Goal: Find specific page/section

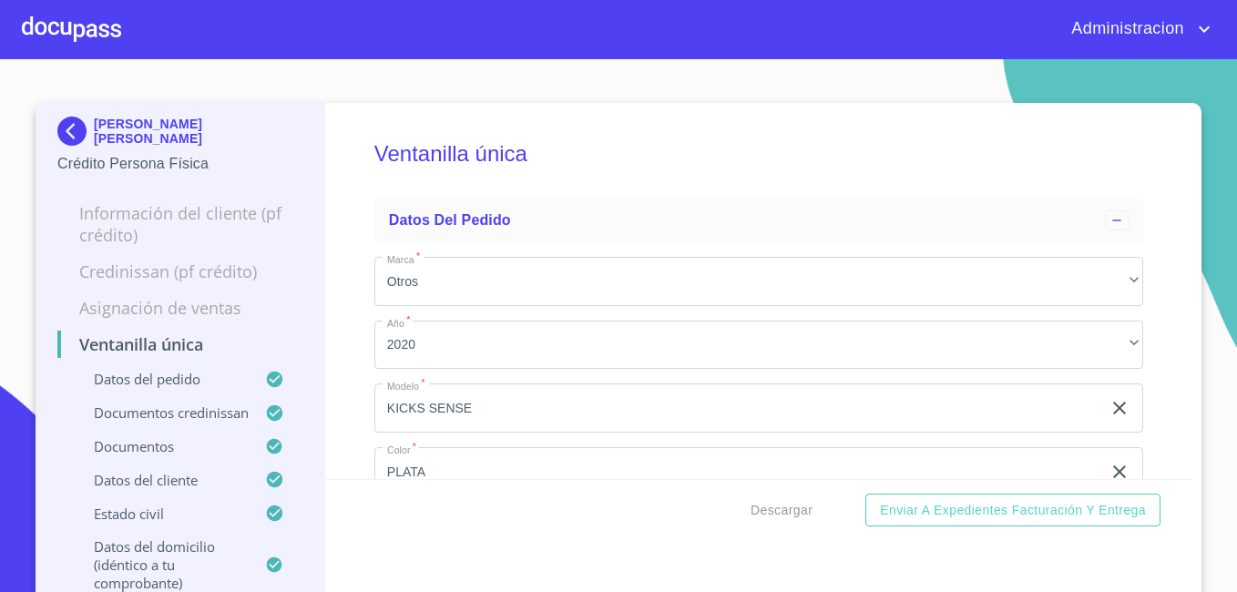
scroll to position [5026, 0]
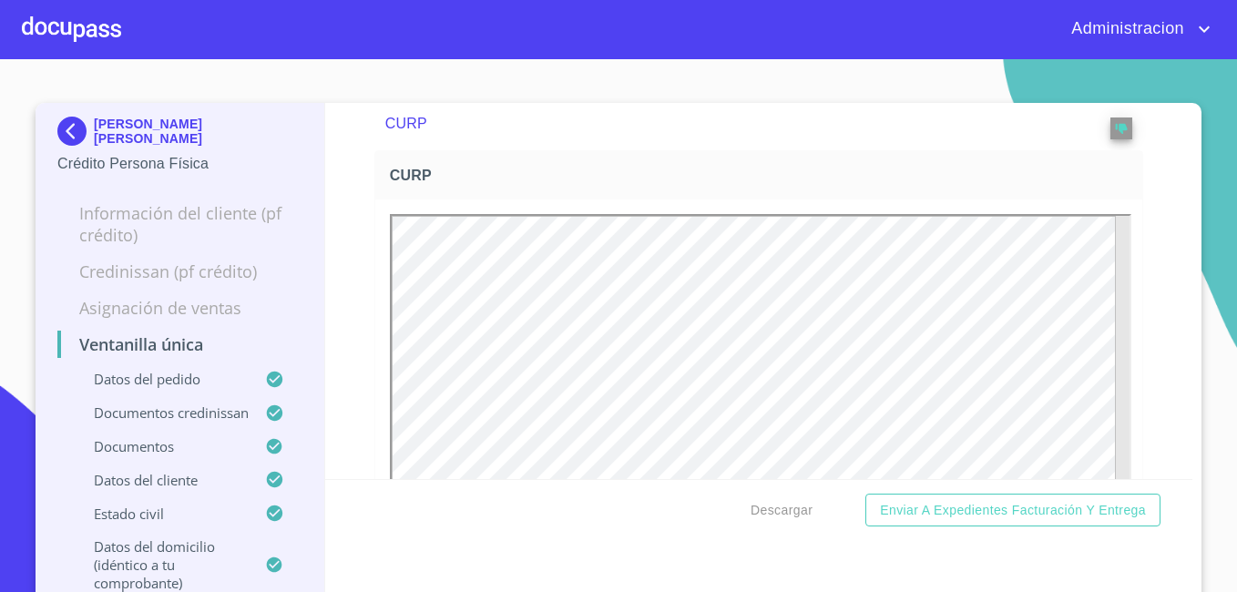
click at [126, 133] on p "[PERSON_NAME] [PERSON_NAME]" at bounding box center [198, 131] width 209 height 29
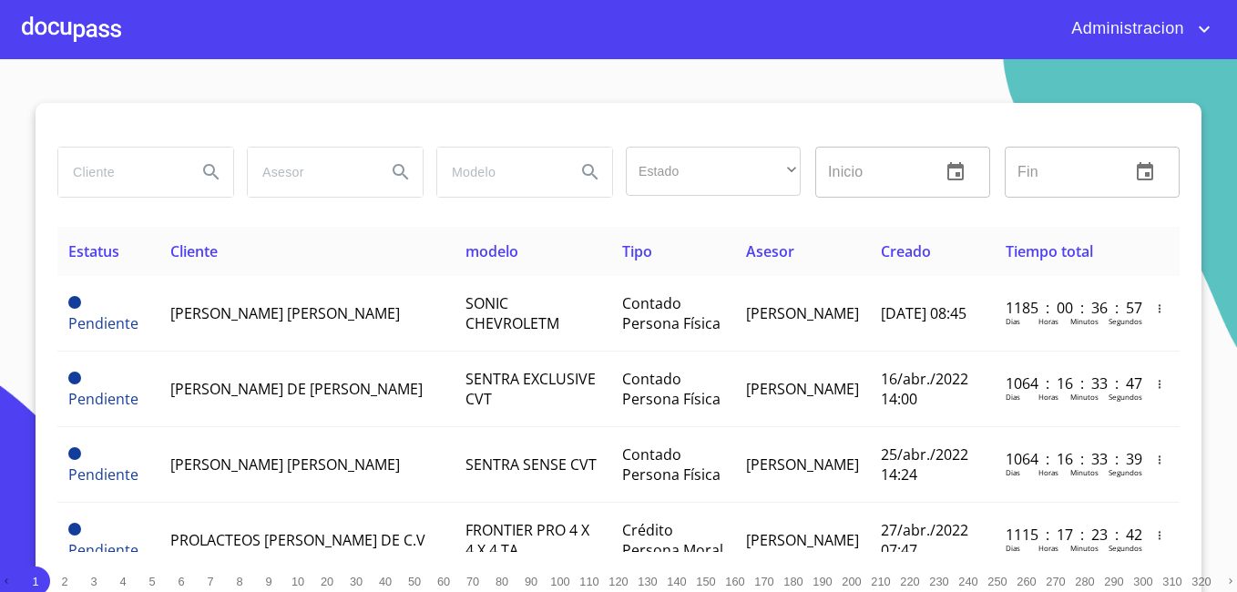
click at [123, 188] on input "search" at bounding box center [120, 172] width 124 height 49
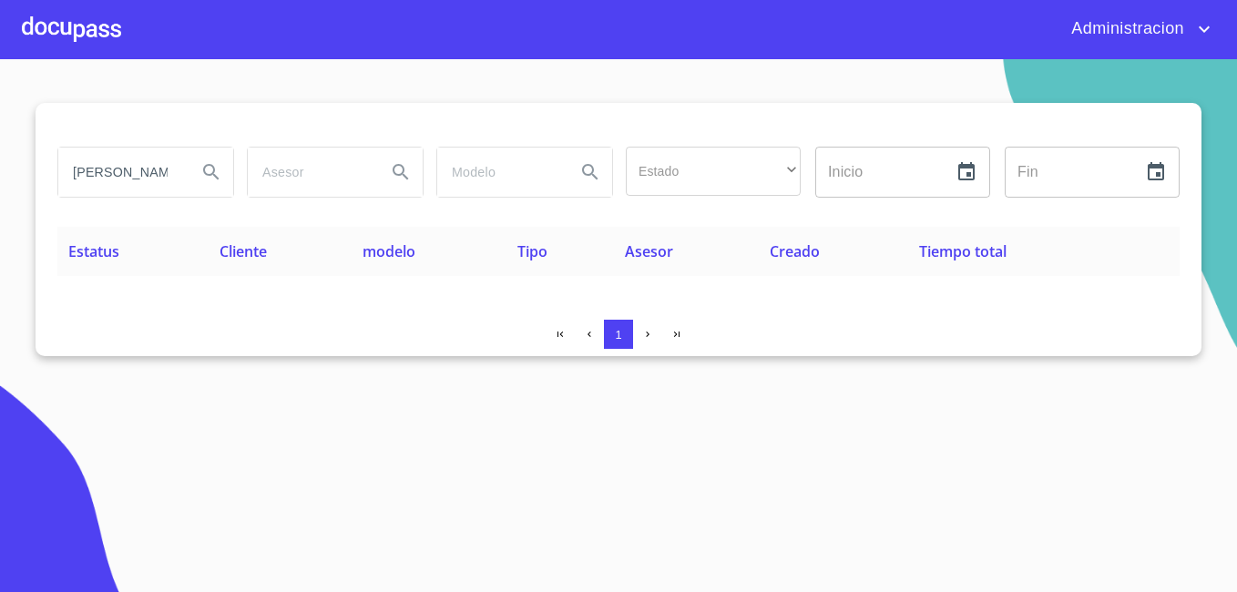
click at [162, 178] on input "[PERSON_NAME]" at bounding box center [120, 172] width 124 height 49
type input "[PERSON_NAME]"
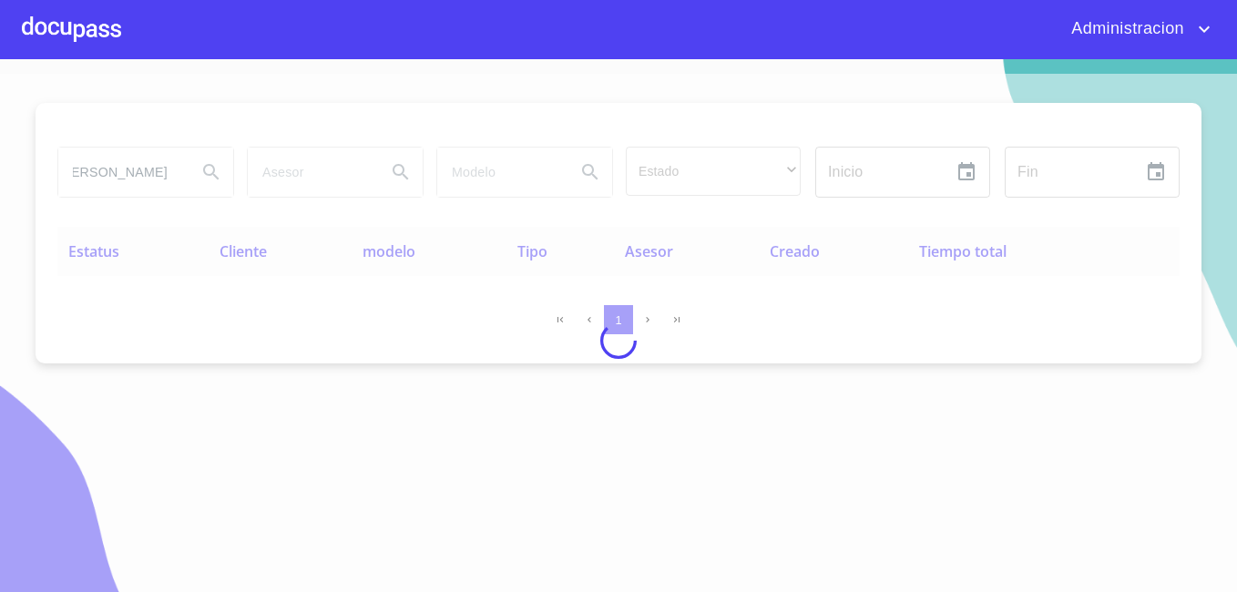
click at [439, 589] on div at bounding box center [618, 340] width 1237 height 533
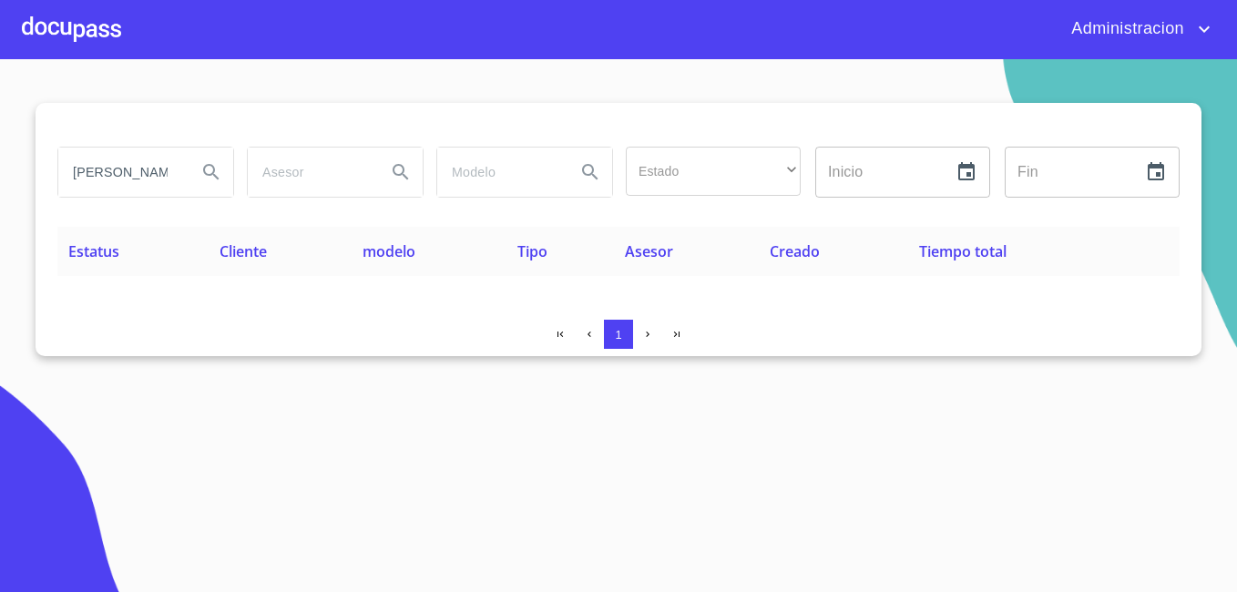
click at [153, 180] on input "[PERSON_NAME]" at bounding box center [120, 172] width 124 height 49
click at [160, 176] on input "[PERSON_NAME]" at bounding box center [120, 172] width 124 height 49
click at [148, 177] on input "[PERSON_NAME]" at bounding box center [120, 172] width 124 height 49
